Goal: Information Seeking & Learning: Learn about a topic

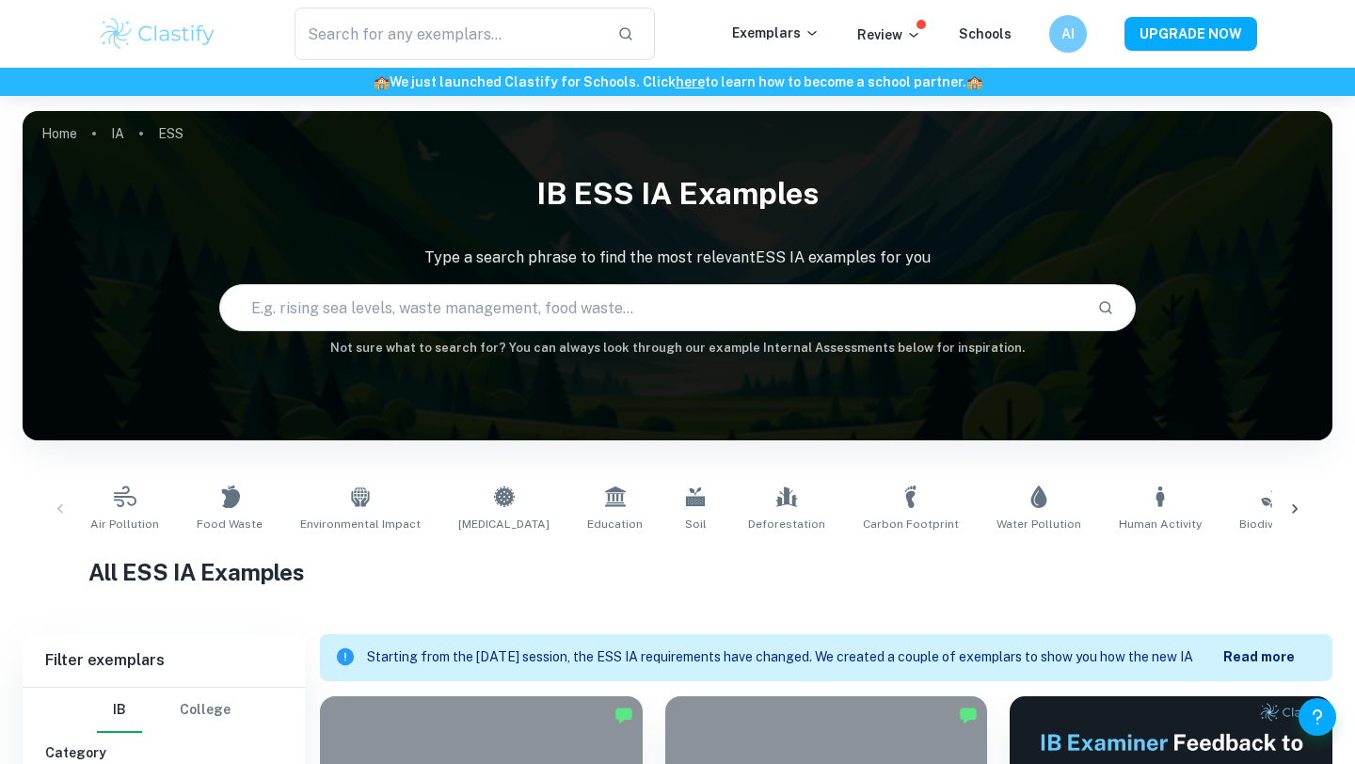
scroll to position [474, 0]
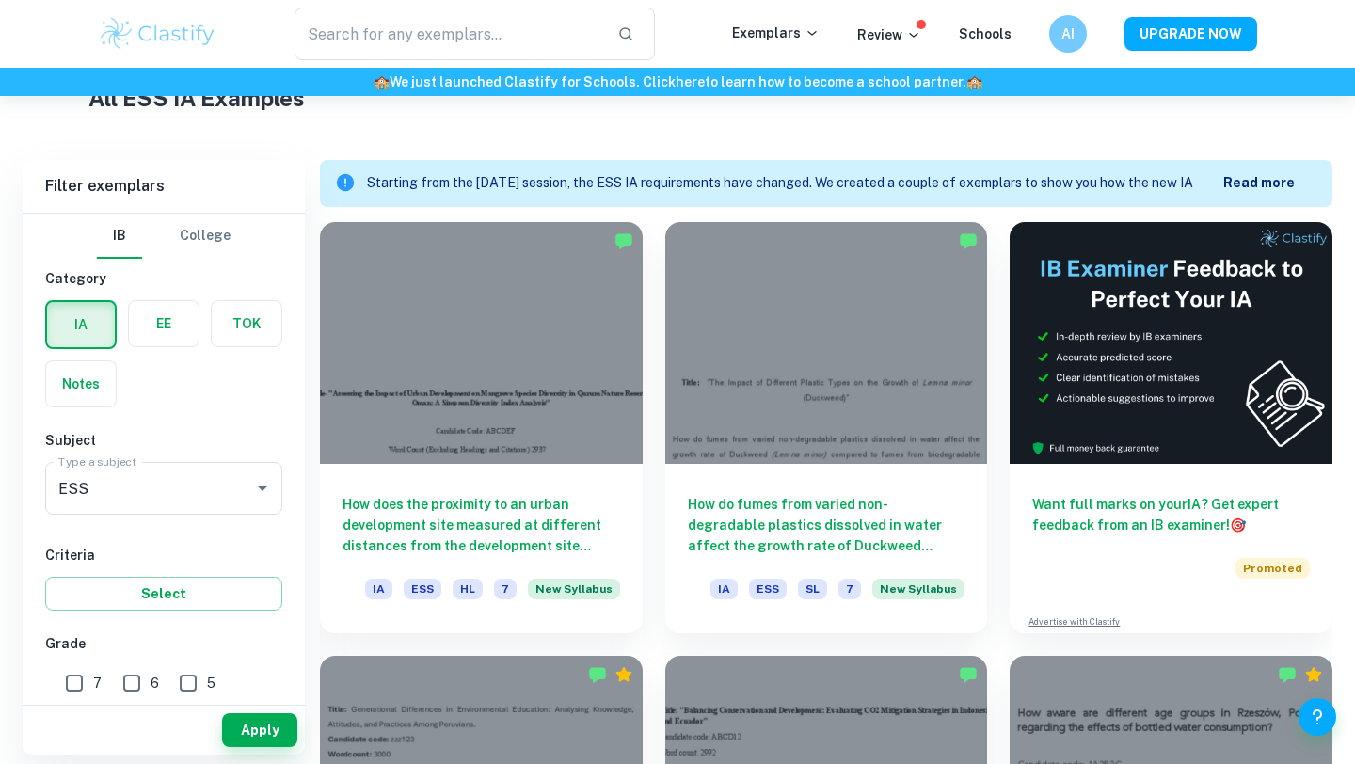
click at [556, 331] on div at bounding box center [481, 343] width 323 height 242
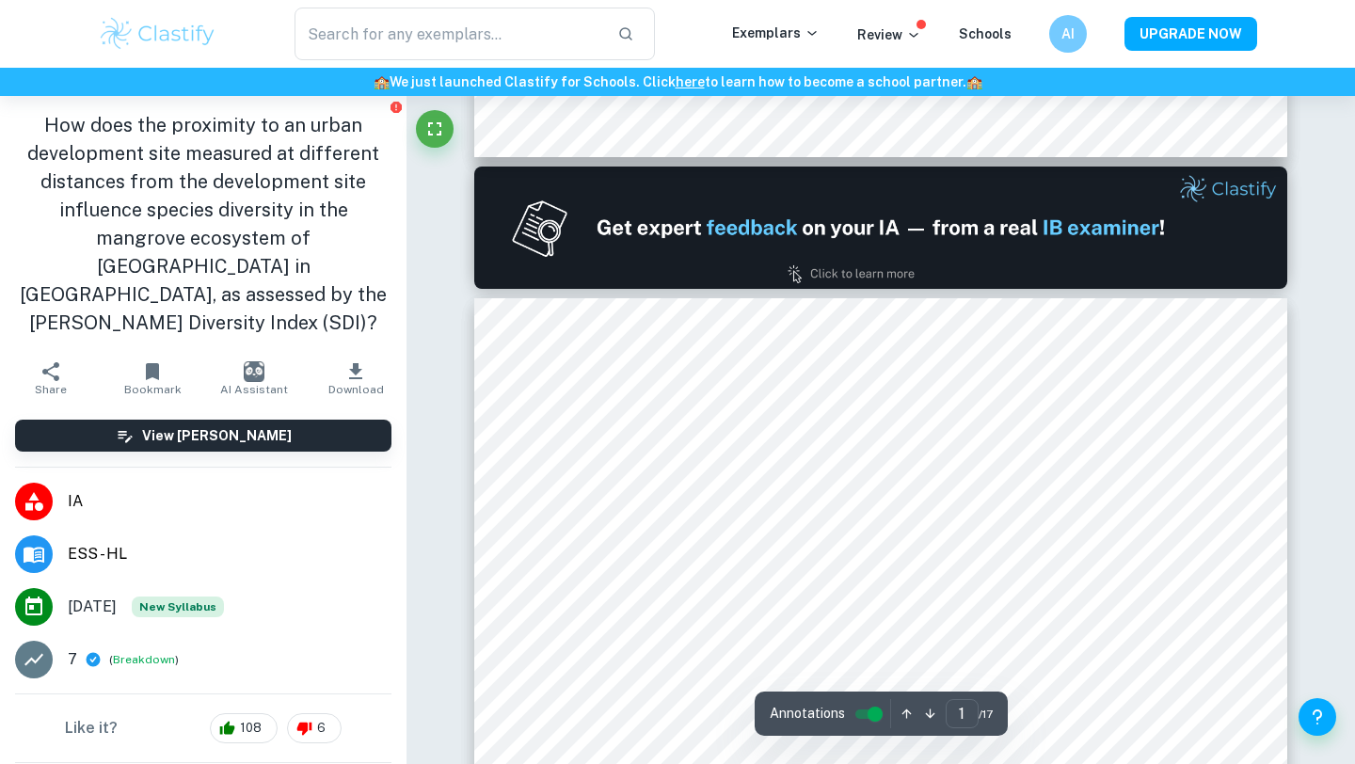
type input "2"
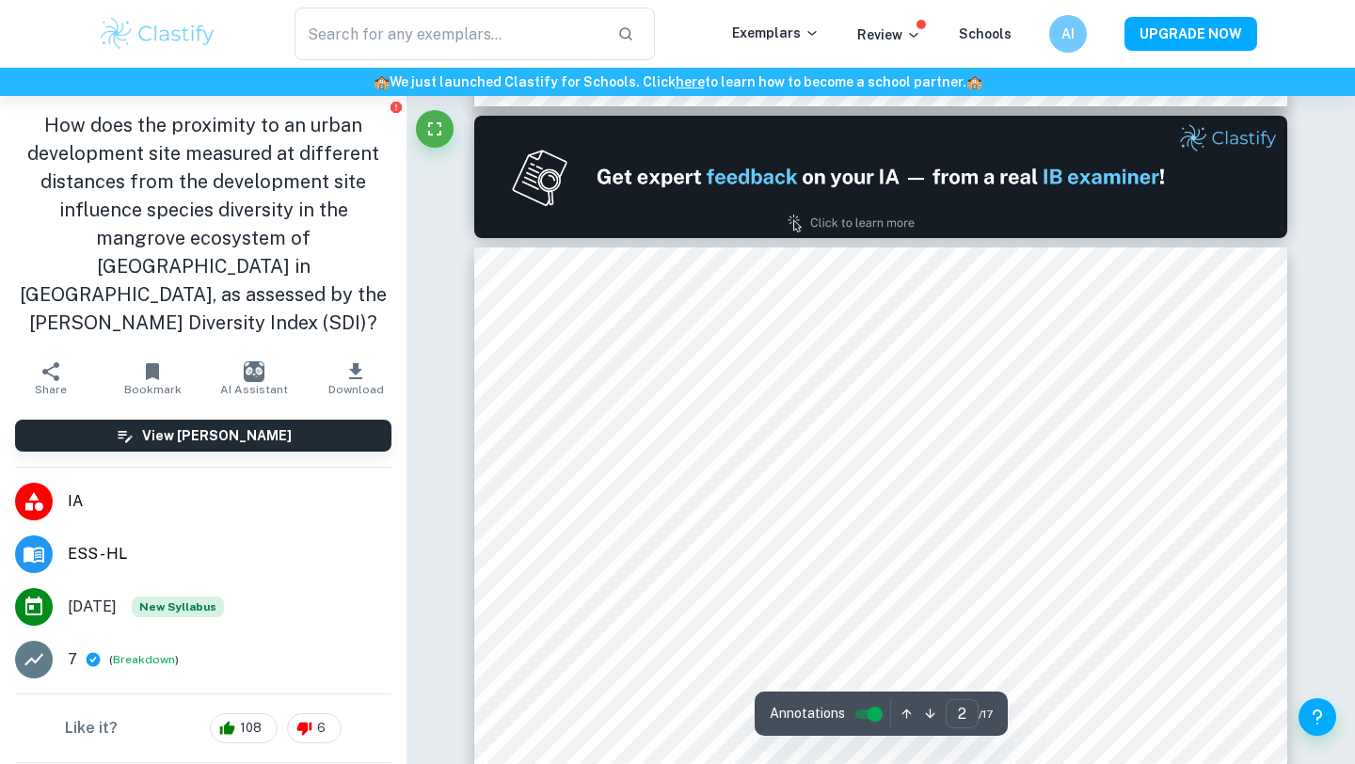
scroll to position [1108, 0]
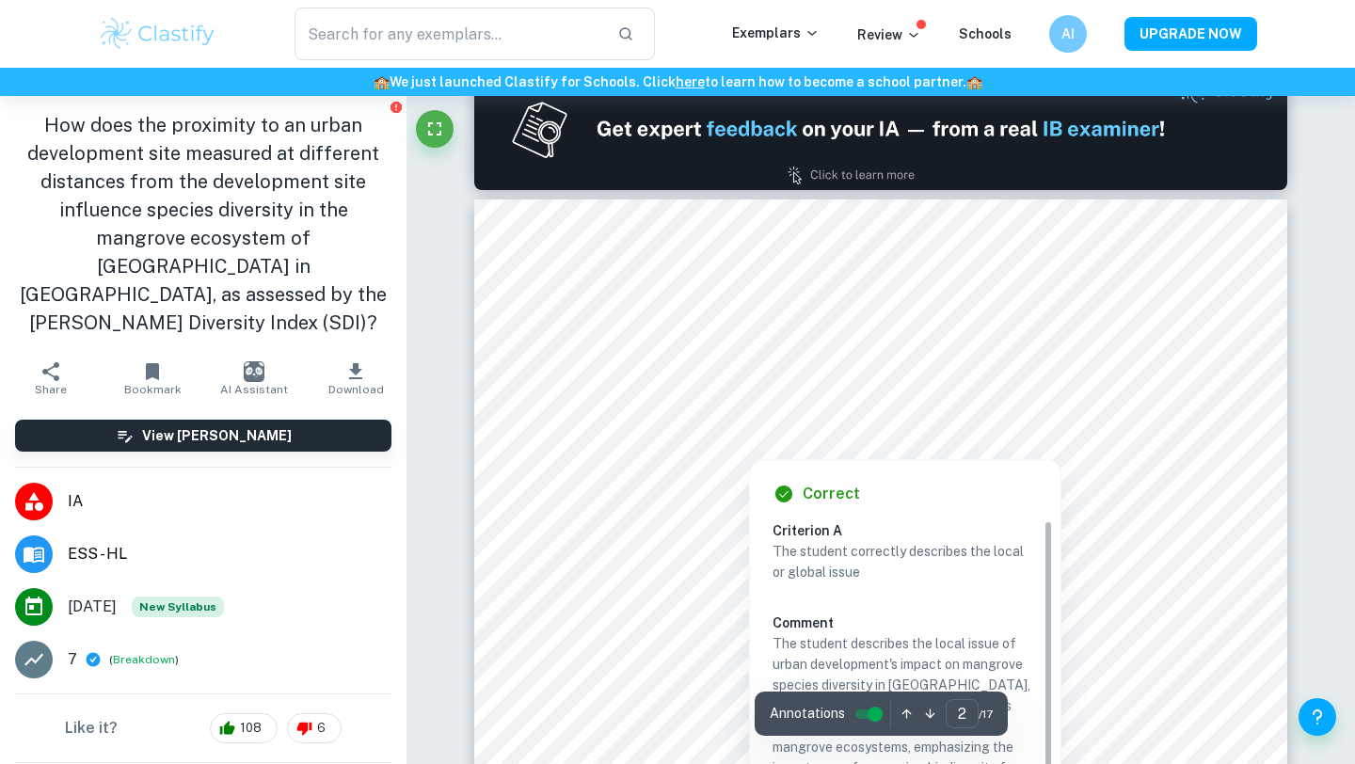
click at [575, 422] on div at bounding box center [880, 427] width 717 height 22
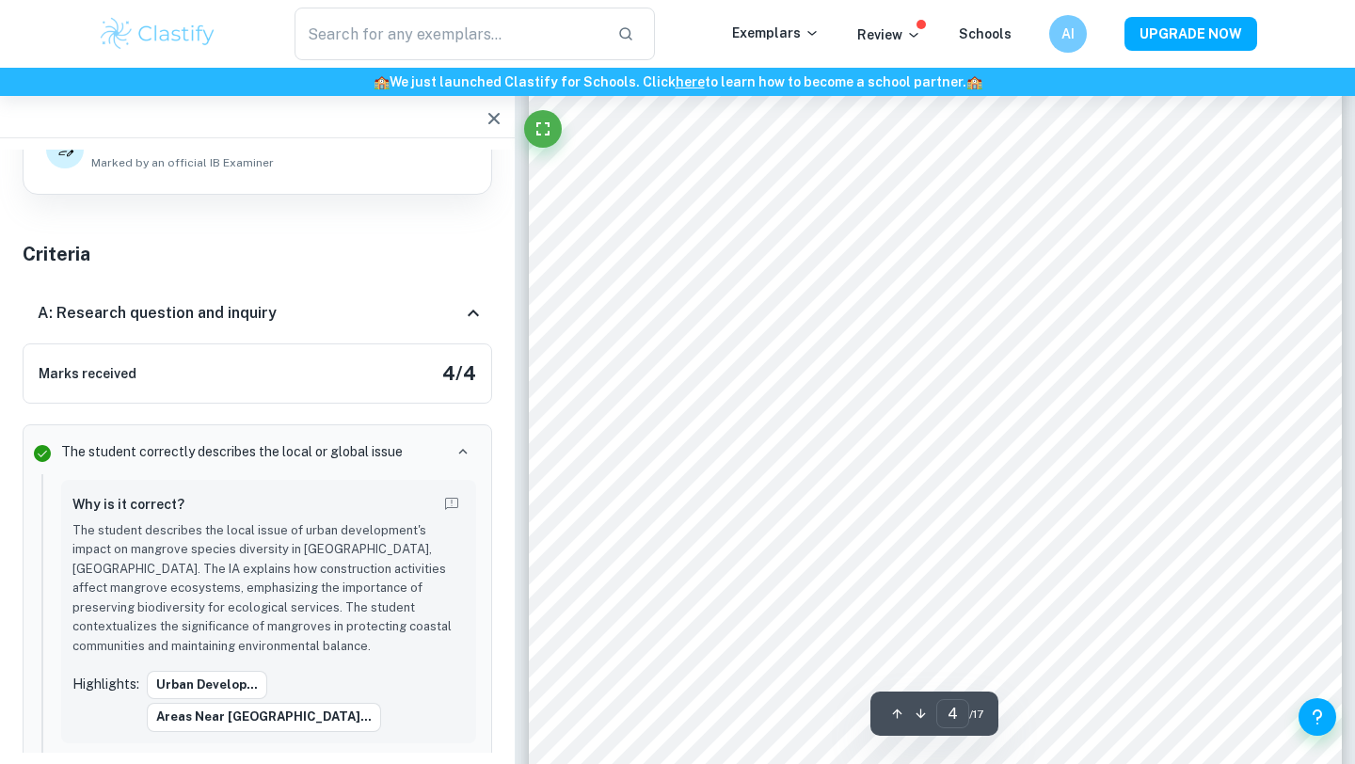
scroll to position [3808, 0]
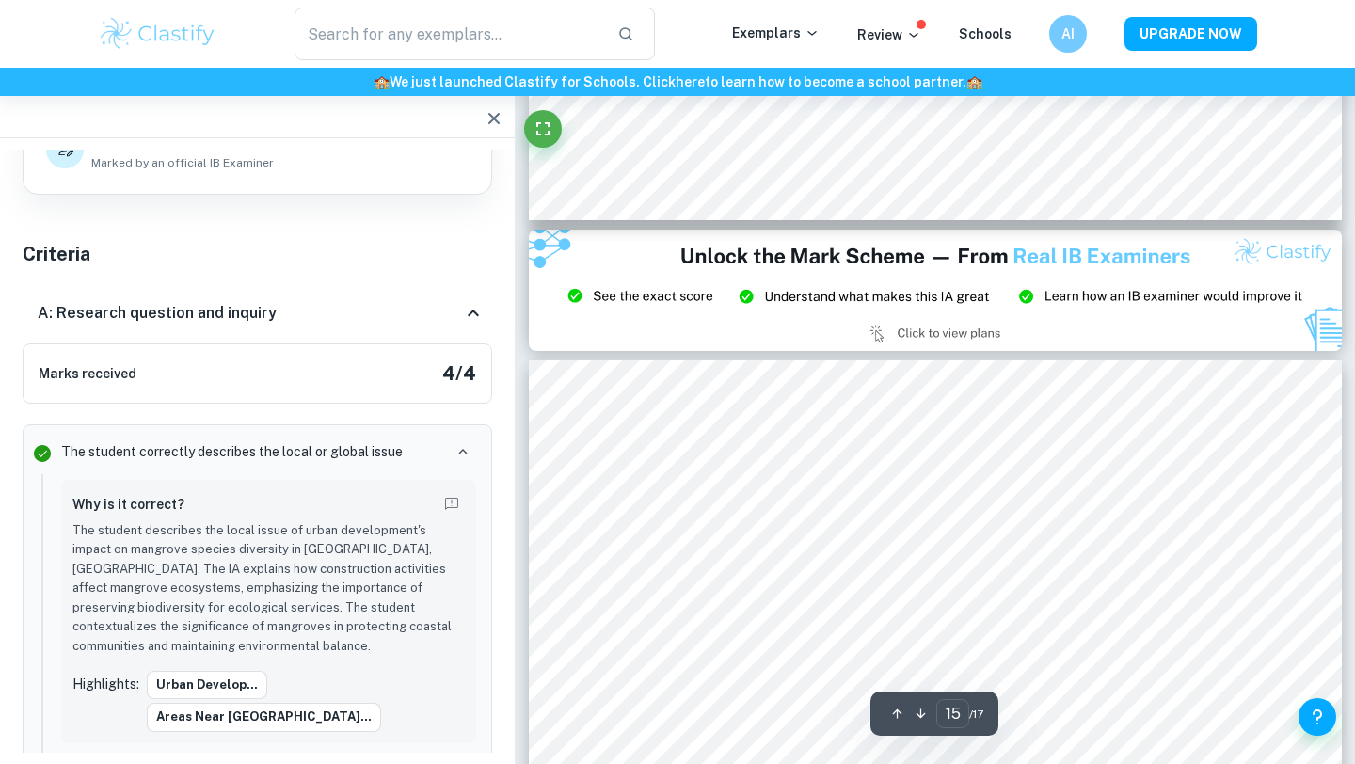
type input "14"
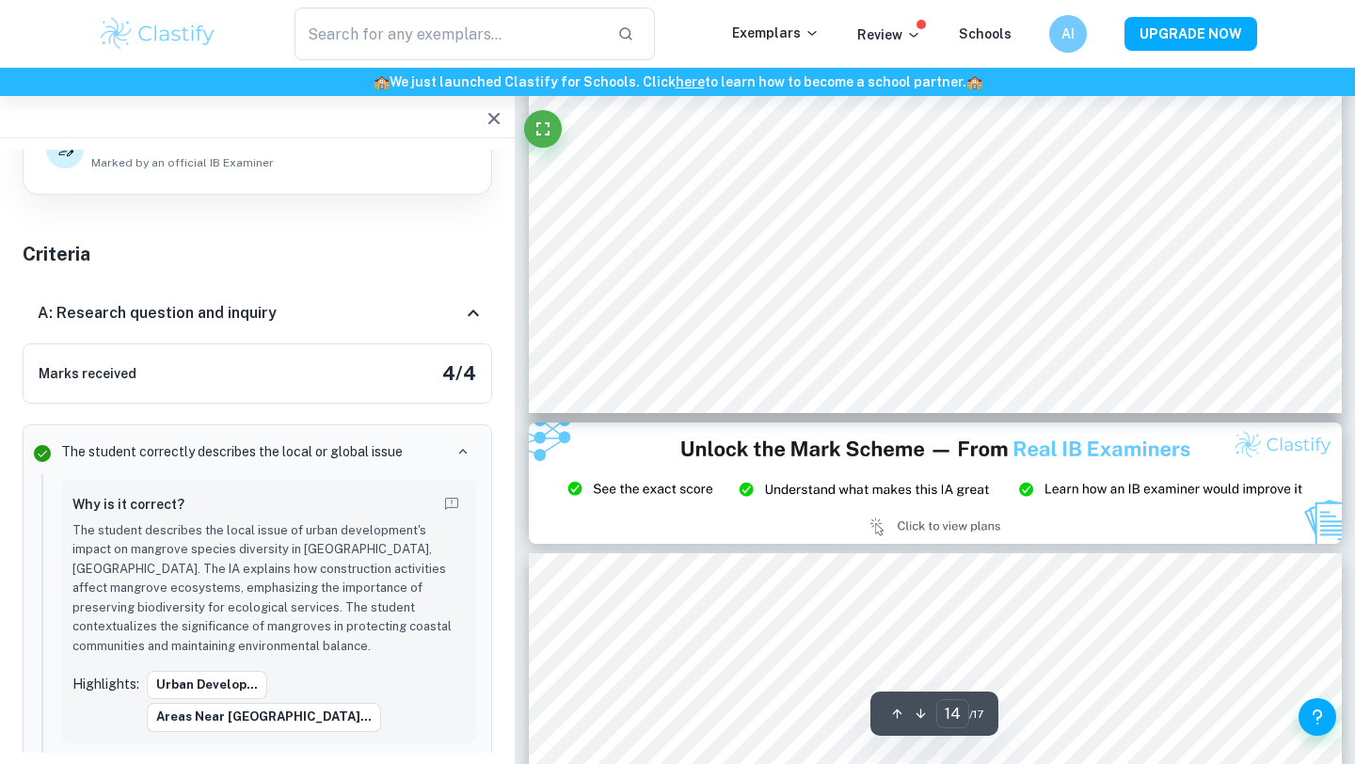
scroll to position [14942, 0]
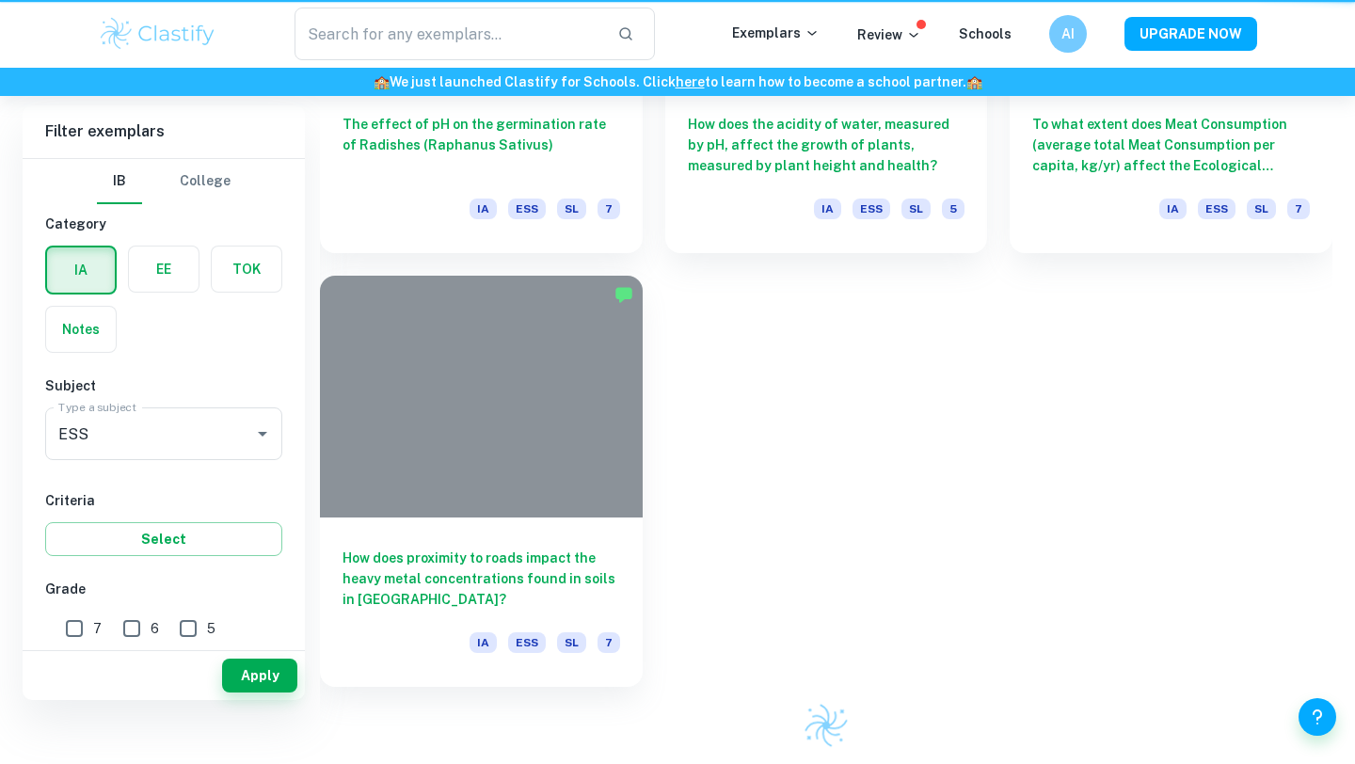
scroll to position [474, 0]
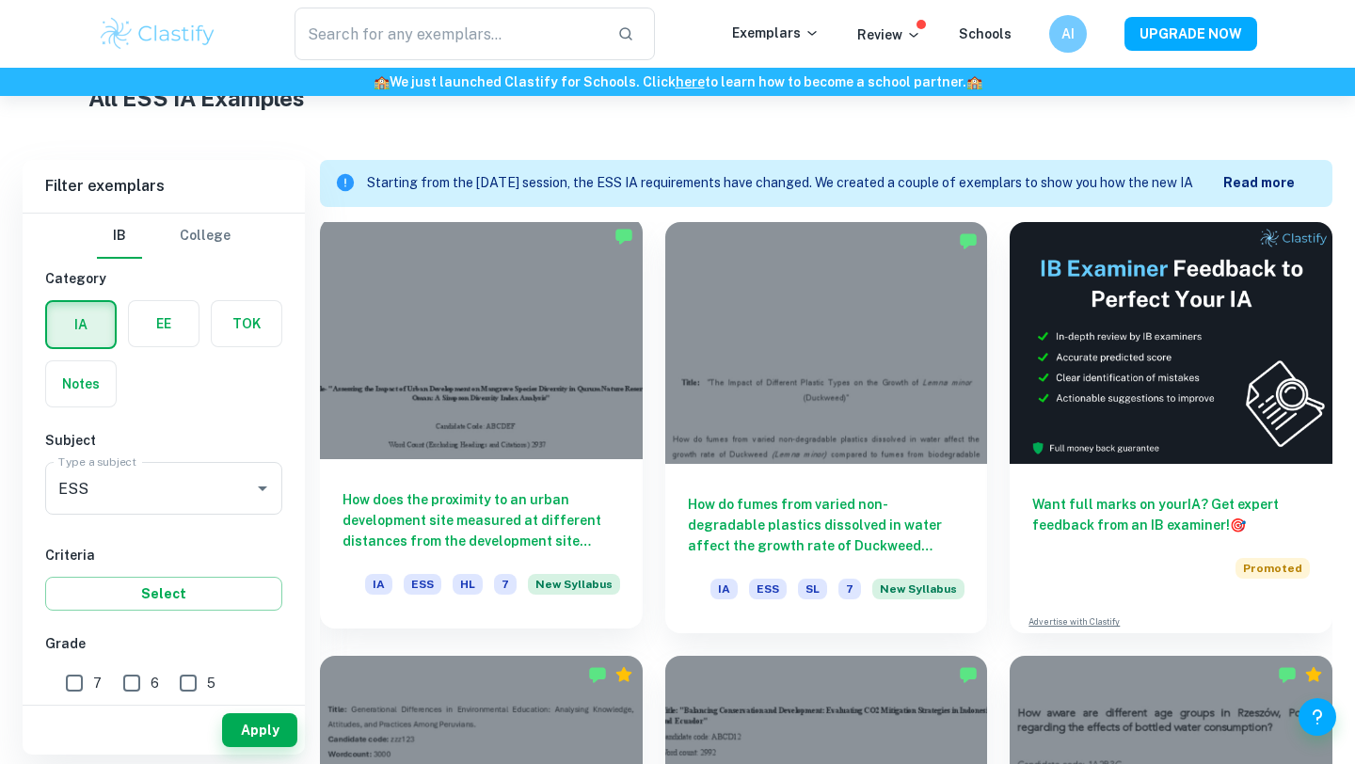
click at [509, 411] on div at bounding box center [481, 338] width 323 height 242
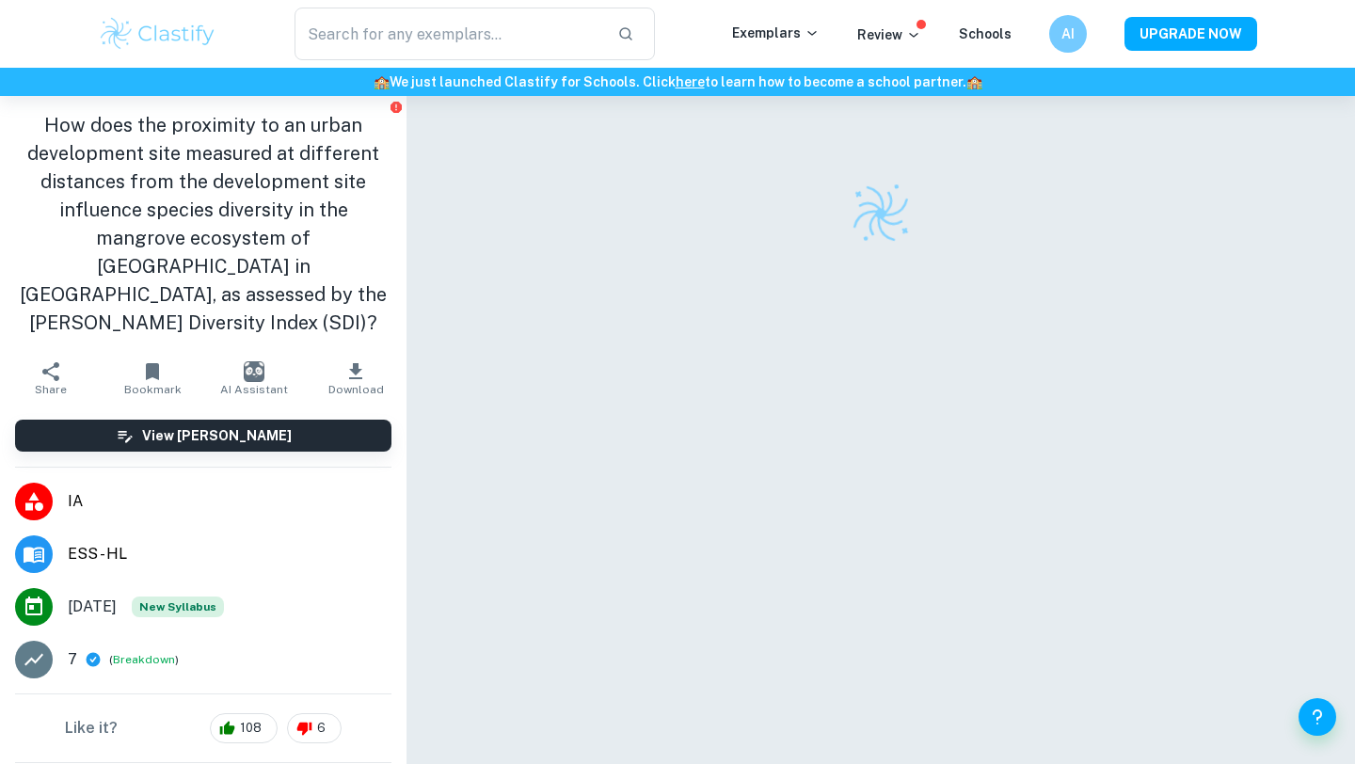
click at [359, 360] on icon "button" at bounding box center [355, 371] width 23 height 23
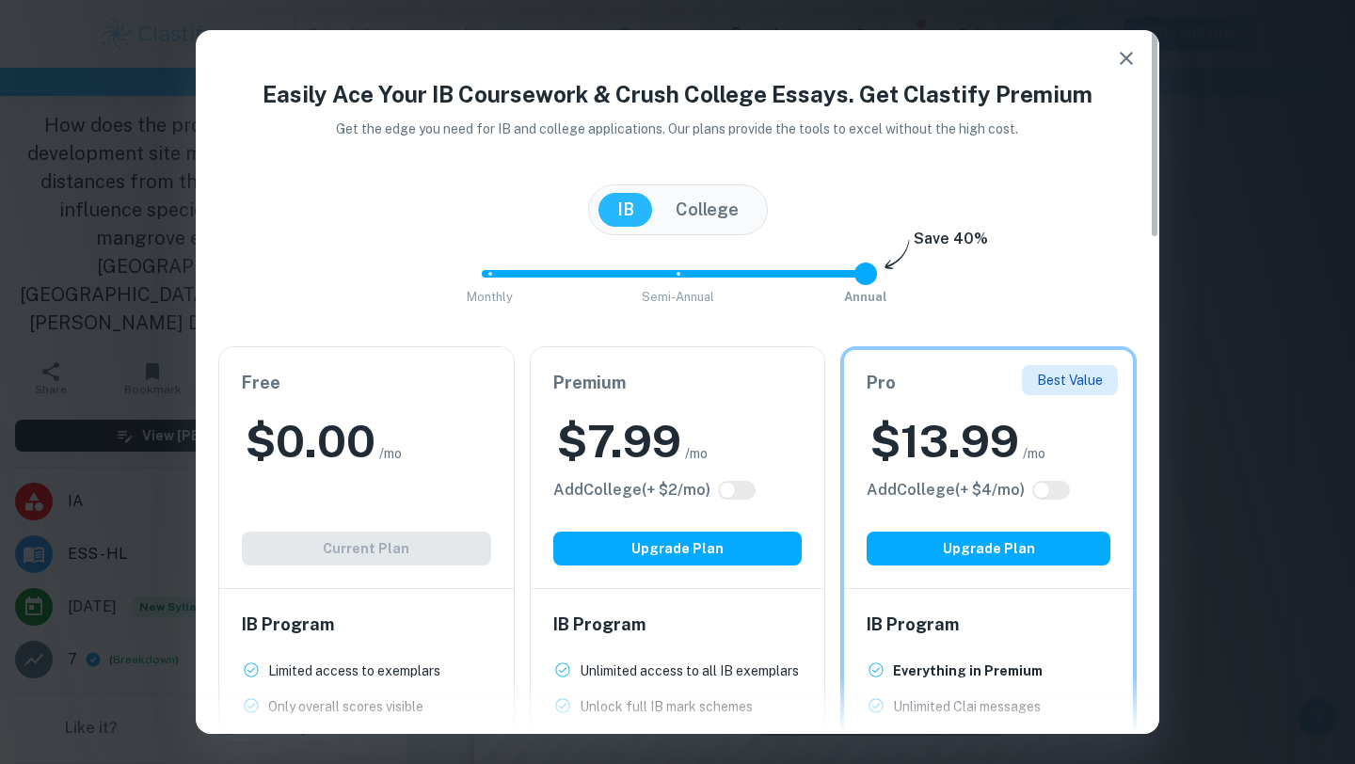
click at [452, 406] on div "Free $ 0.00 /mo Add College (+ $ 2 /mo) Current Plan" at bounding box center [366, 467] width 295 height 241
click at [667, 269] on span "Monthly Semi-Annual Annual" at bounding box center [677, 274] width 376 height 32
click at [521, 273] on span "Monthly Semi-Annual Annual" at bounding box center [677, 274] width 376 height 32
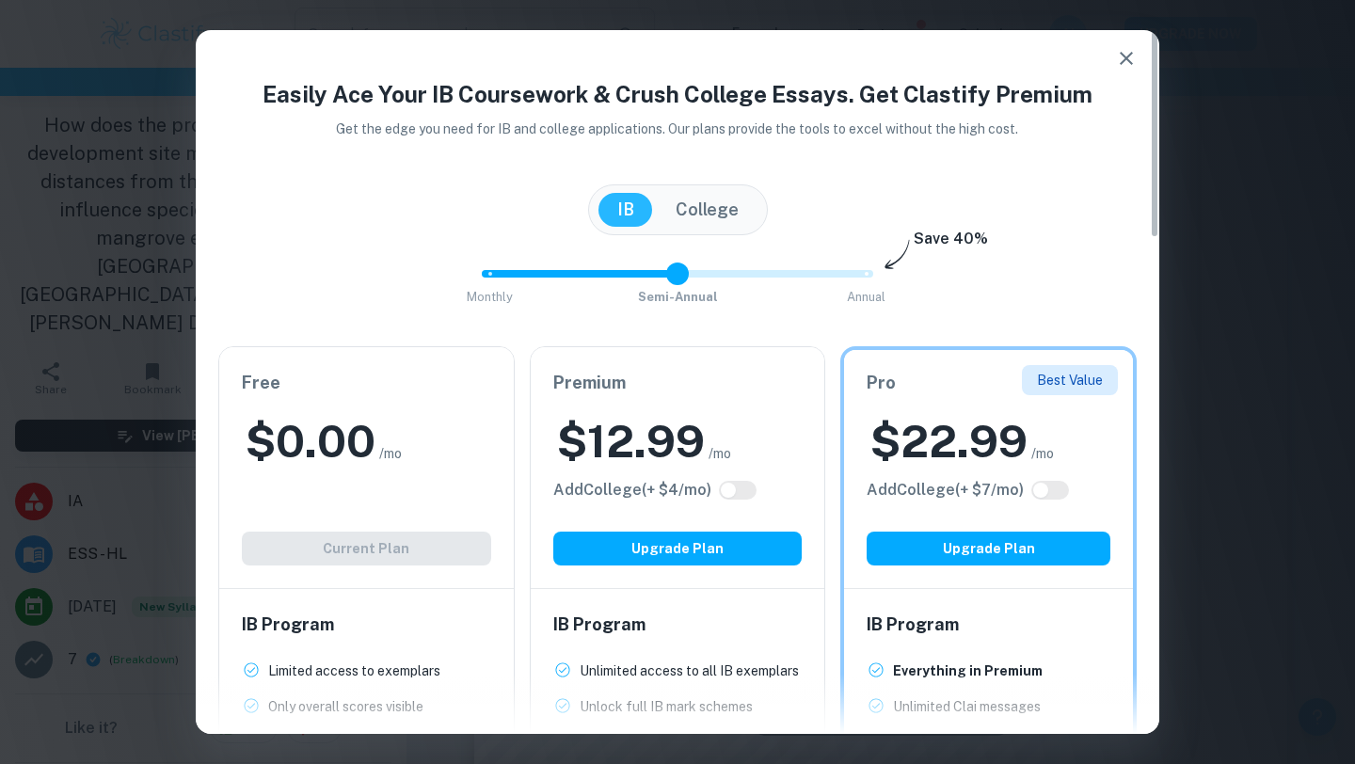
click at [668, 268] on span "Monthly Semi-Annual Annual" at bounding box center [677, 274] width 376 height 32
type input "2"
click at [822, 261] on span "Monthly Semi-Annual Annual" at bounding box center [677, 274] width 376 height 32
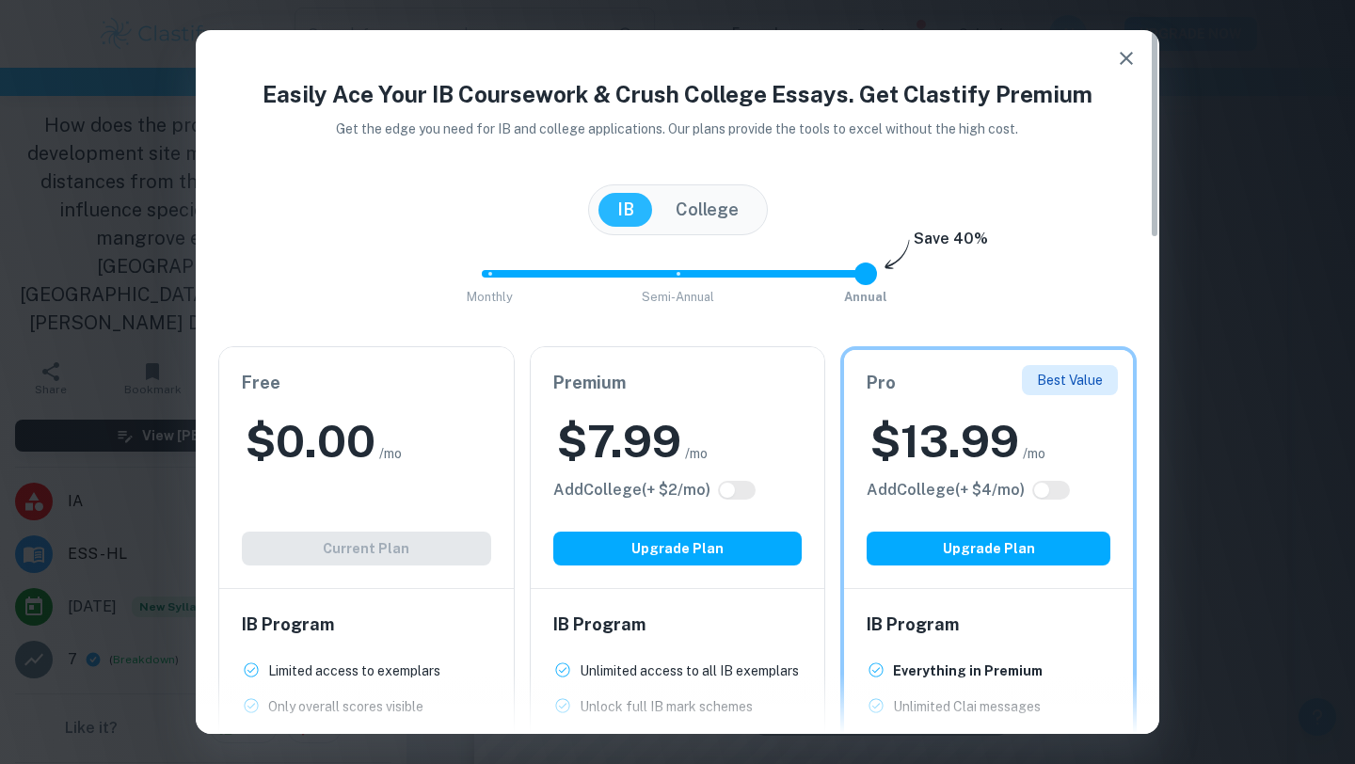
click at [1110, 56] on button "button" at bounding box center [1126, 59] width 38 height 38
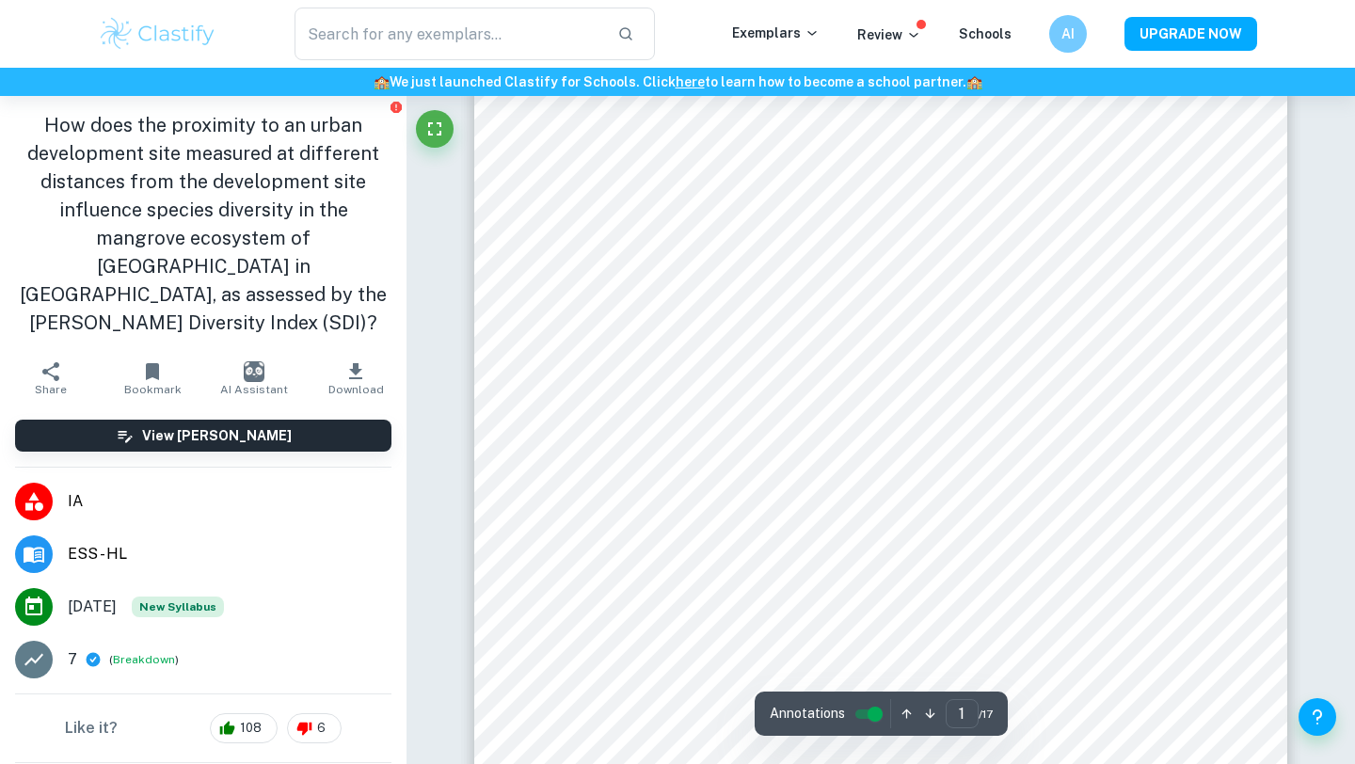
scroll to position [109, 0]
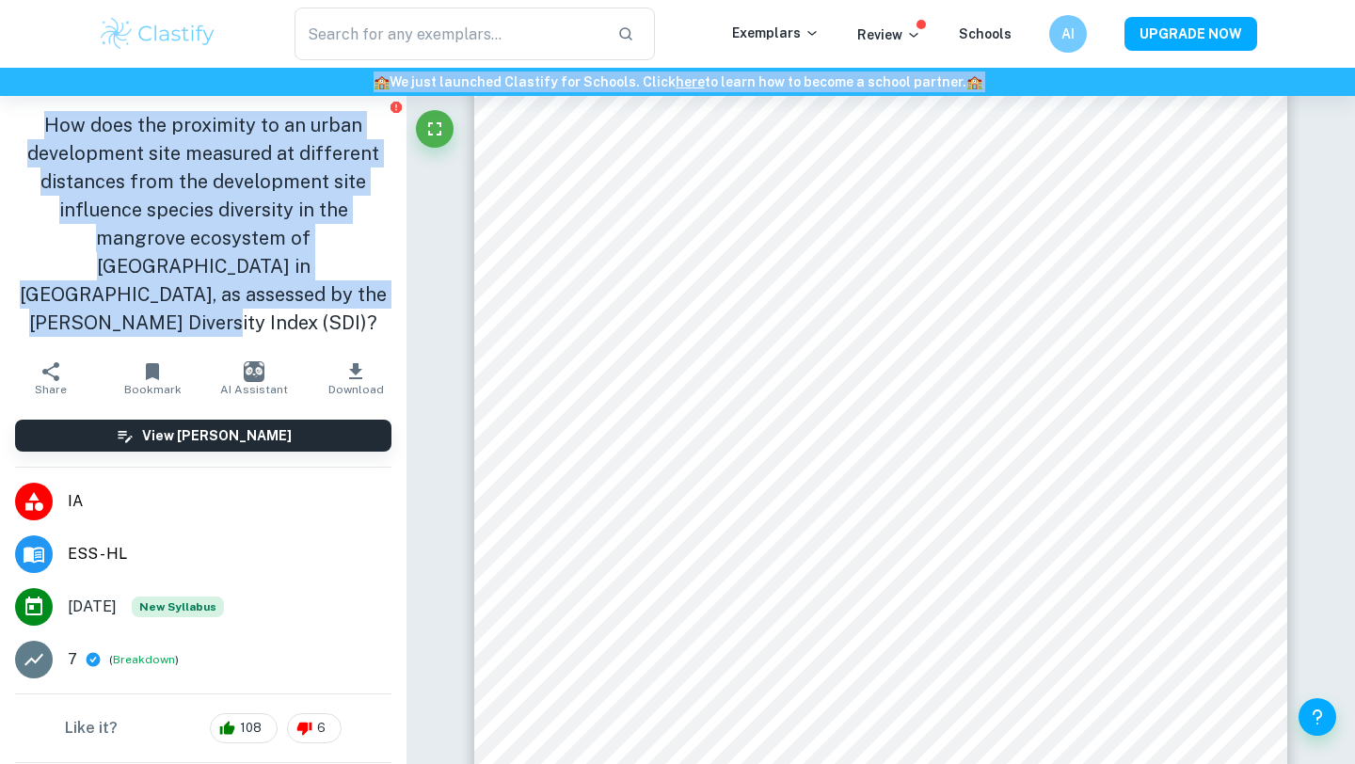
drag, startPoint x: 325, startPoint y: 283, endPoint x: 8, endPoint y: 78, distance: 376.9
copy div "🏫 We just launched Clastify for Schools. Click here to learn how to become a sc…"
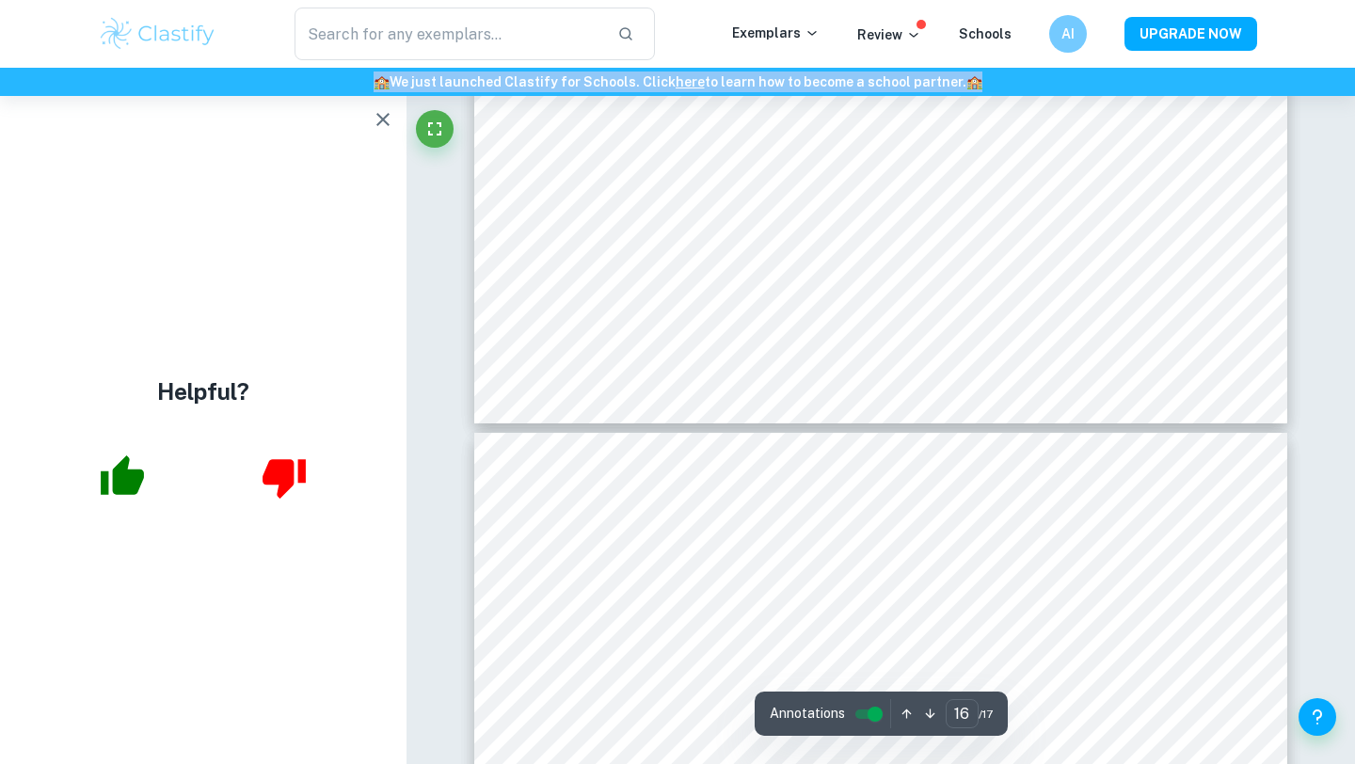
type input "17"
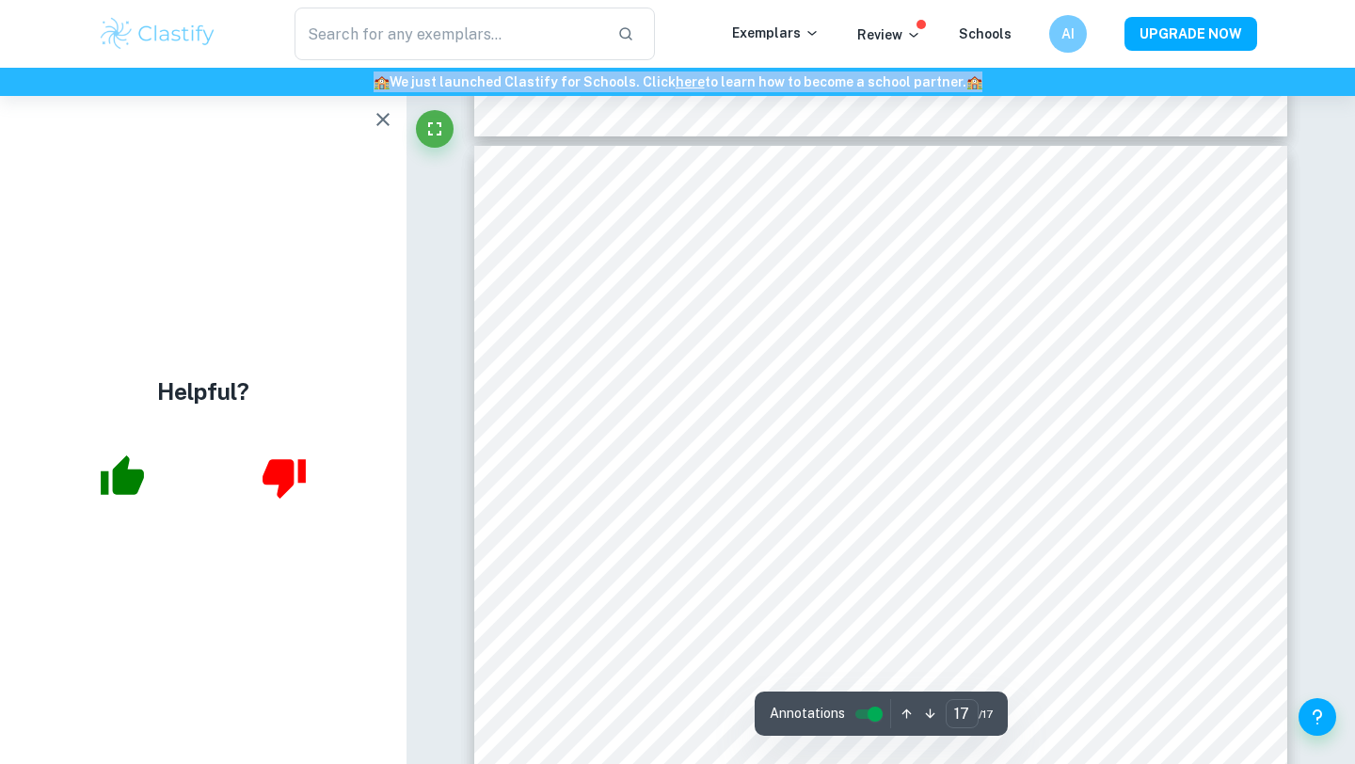
scroll to position [17928, 0]
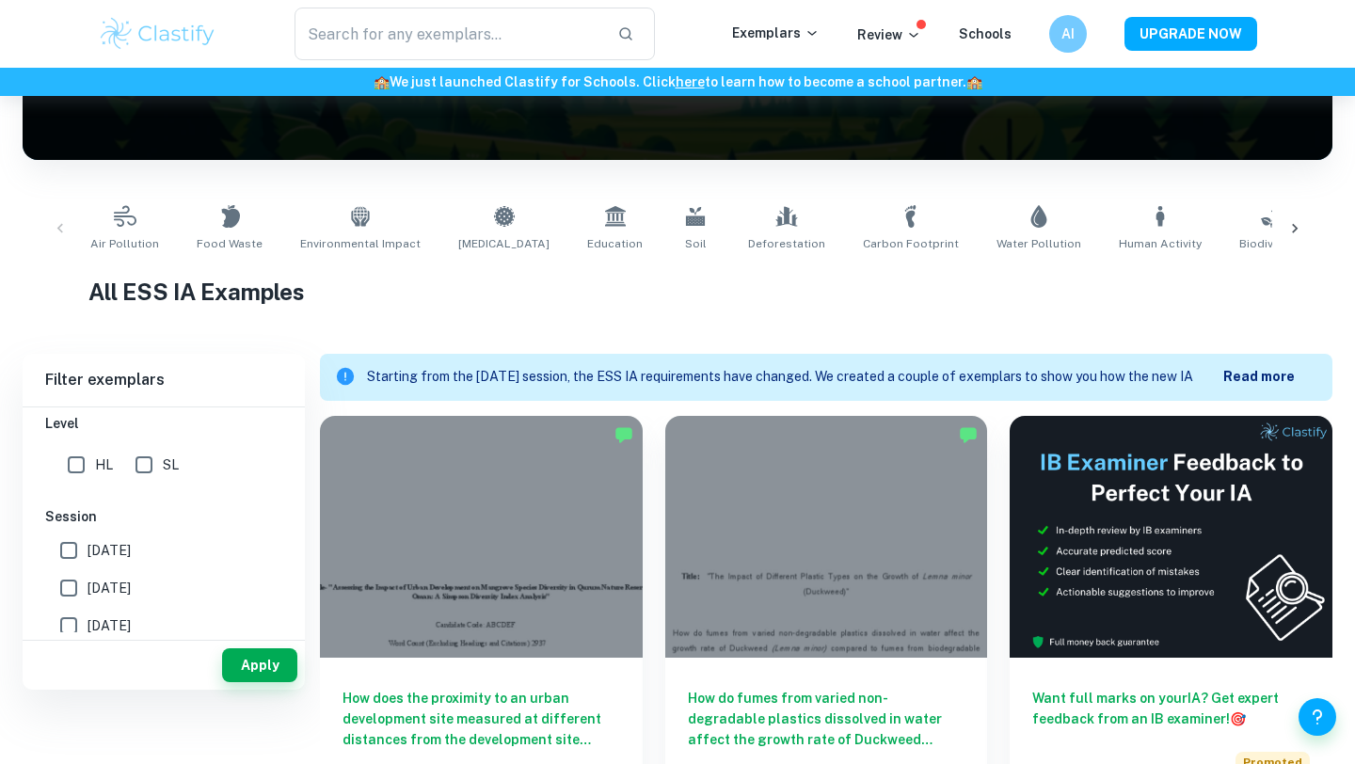
scroll to position [215, 0]
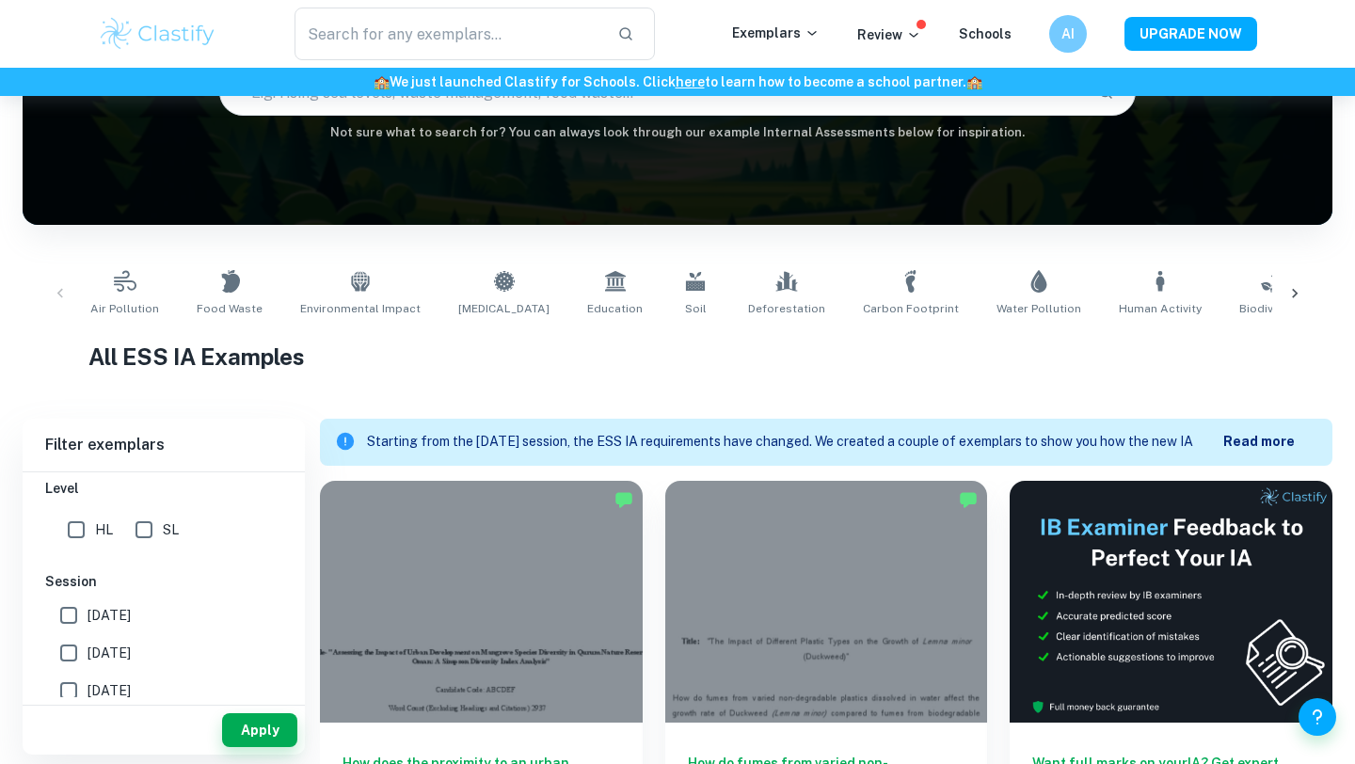
click at [153, 526] on input "SL" at bounding box center [144, 530] width 38 height 38
checkbox input "true"
click at [263, 730] on button "Apply" at bounding box center [259, 730] width 75 height 34
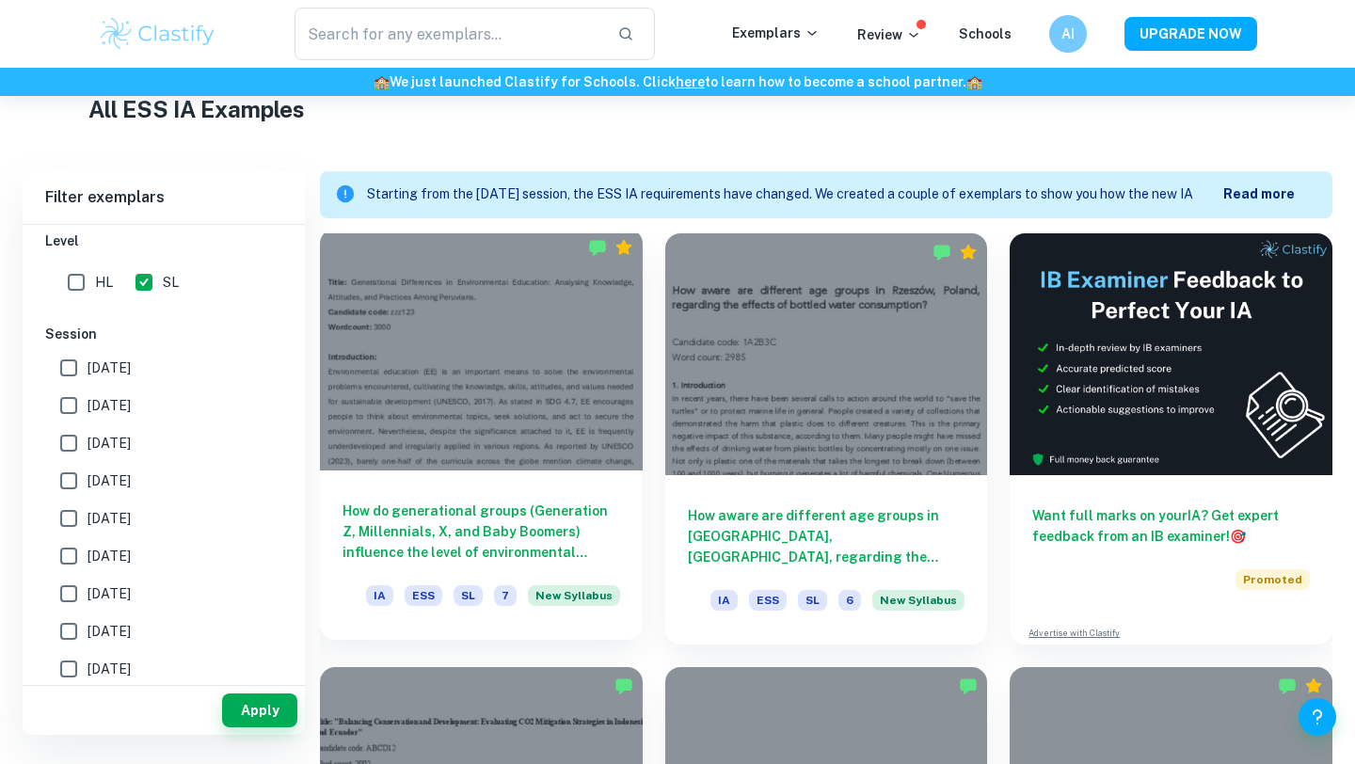
scroll to position [574, 0]
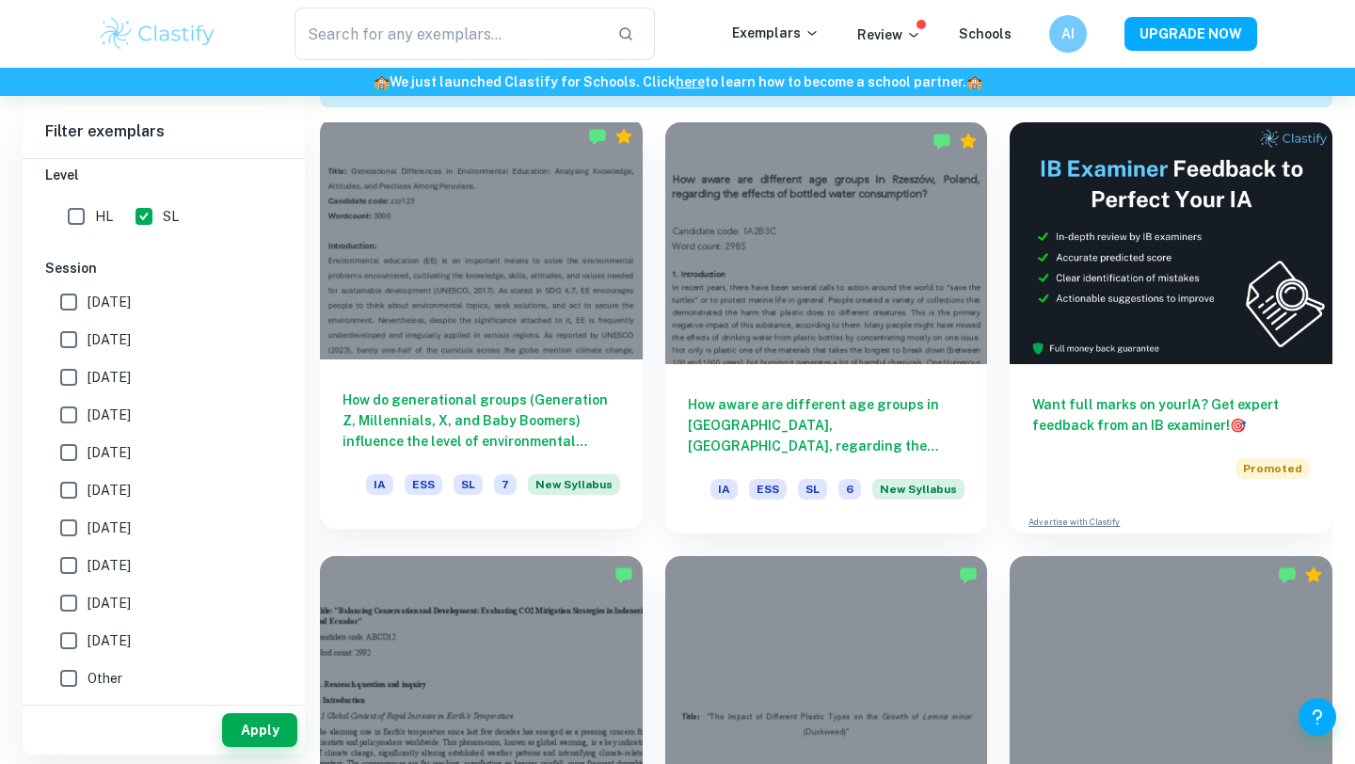
click at [482, 394] on h6 "How do generational groups (Generation Z, Millennials, X, and Baby Boomers) inf…" at bounding box center [481, 421] width 278 height 62
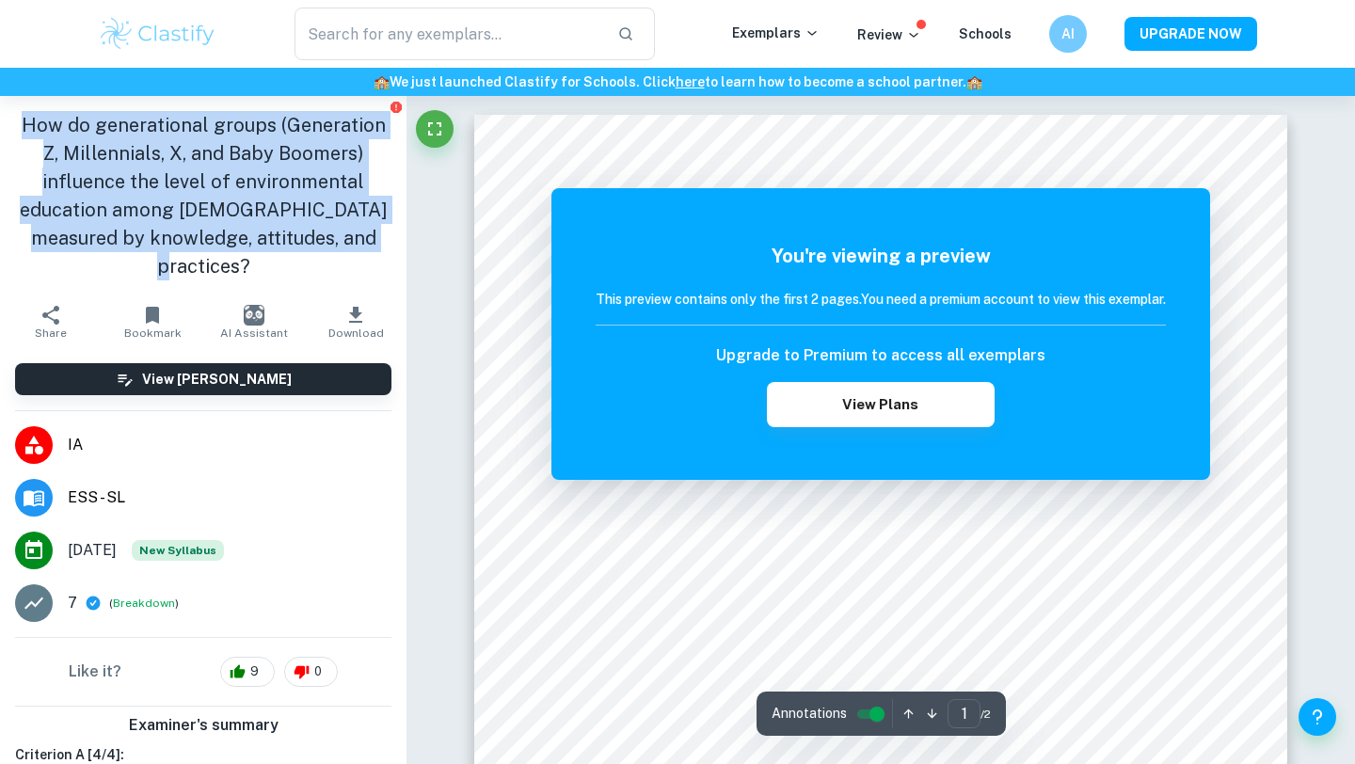
drag, startPoint x: 361, startPoint y: 246, endPoint x: 8, endPoint y: 124, distance: 374.0
click at [8, 119] on div "How do generational groups (Generation Z, Millennials, X, and Baby Boomers) inf…" at bounding box center [203, 195] width 406 height 199
copy h1 "How do generational groups (Generation Z, Millennials, X, and Baby Boomers) inf…"
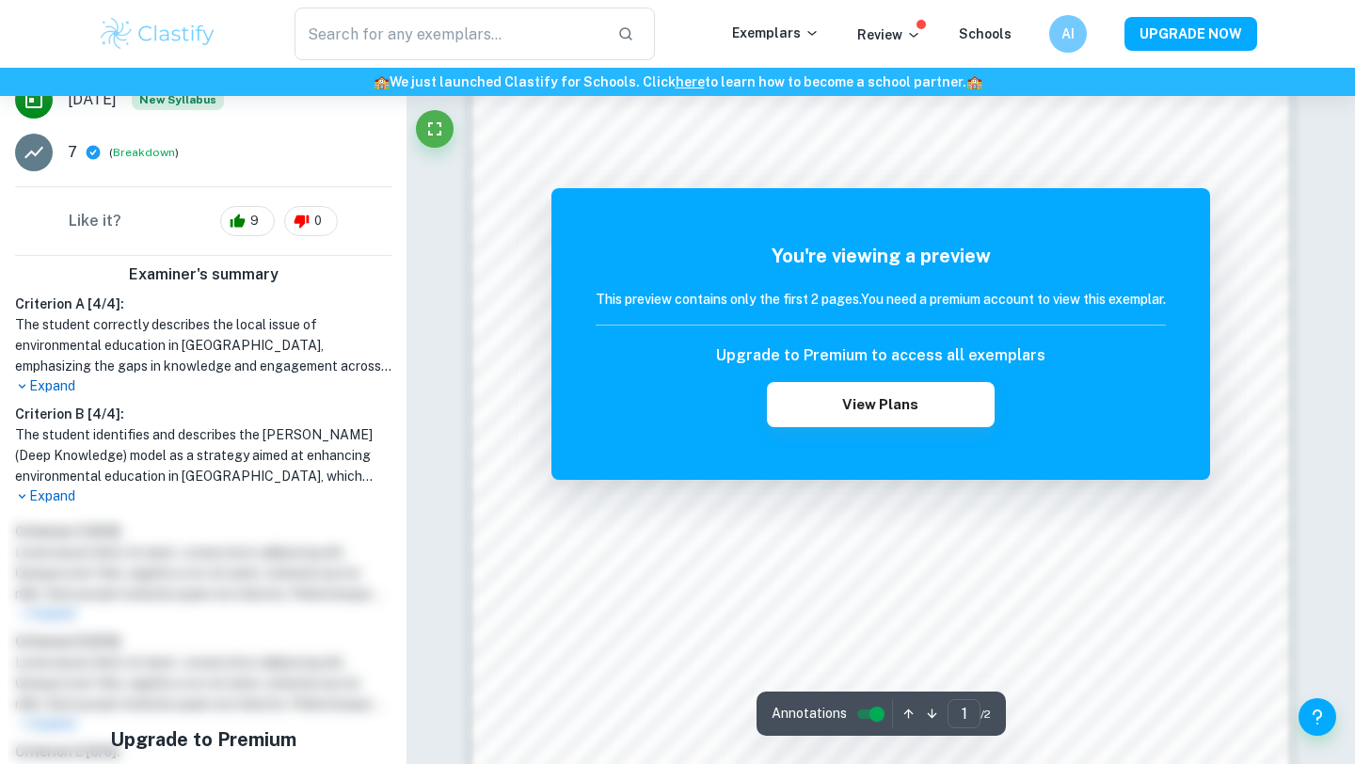
scroll to position [1643, 0]
